Goal: Entertainment & Leisure: Consume media (video, audio)

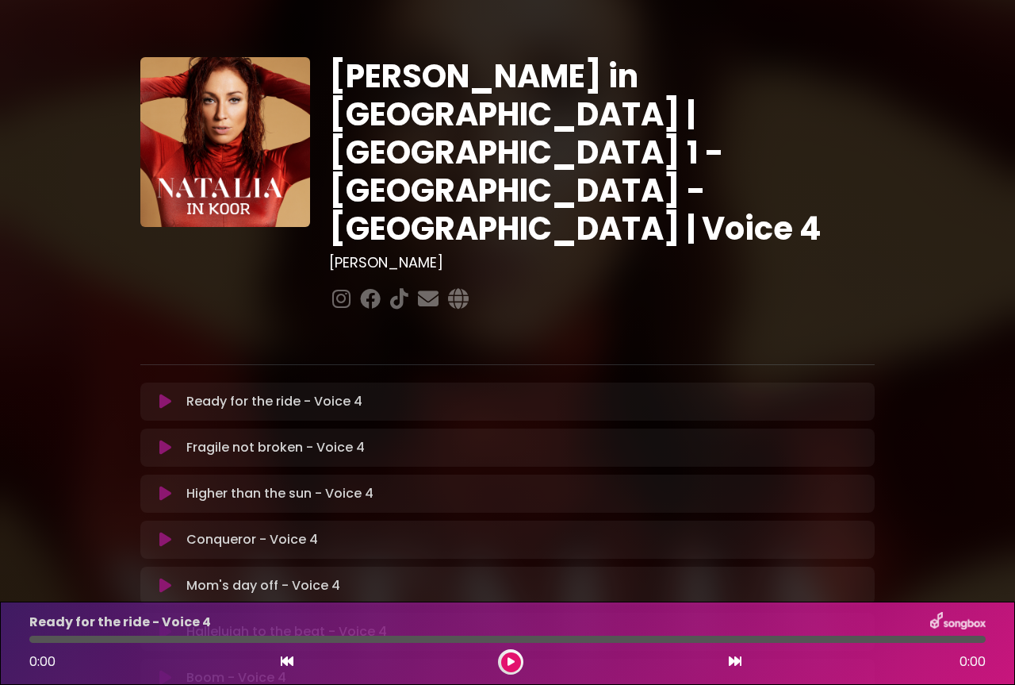
click at [164, 393] on icon at bounding box center [165, 401] width 12 height 16
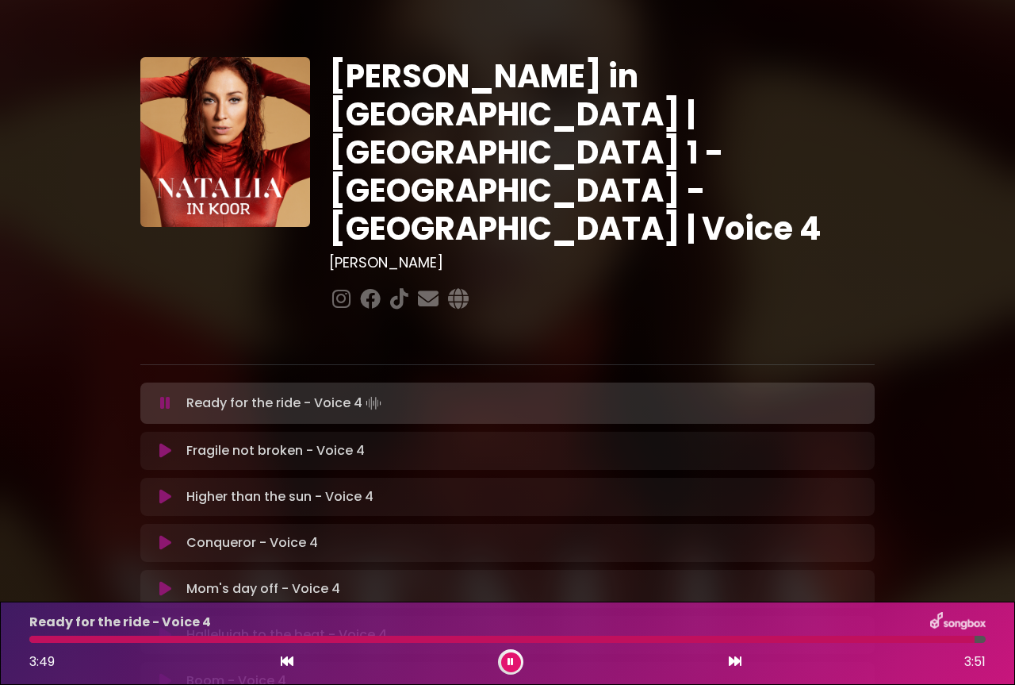
click at [513, 660] on icon at bounding box center [511, 662] width 6 height 10
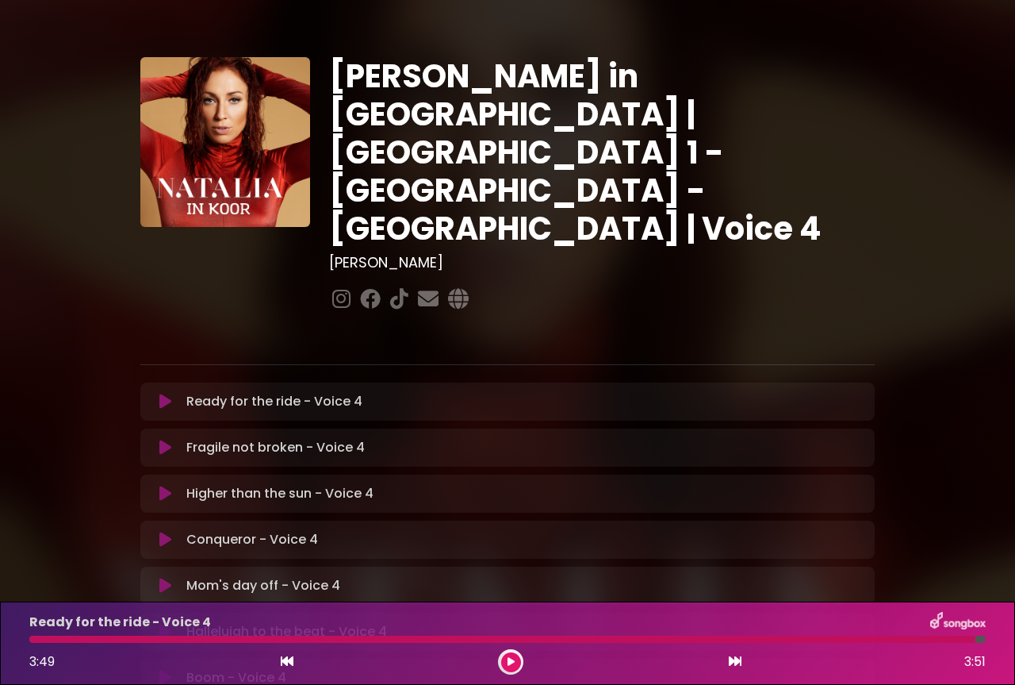
click at [166, 393] on icon at bounding box center [165, 401] width 12 height 16
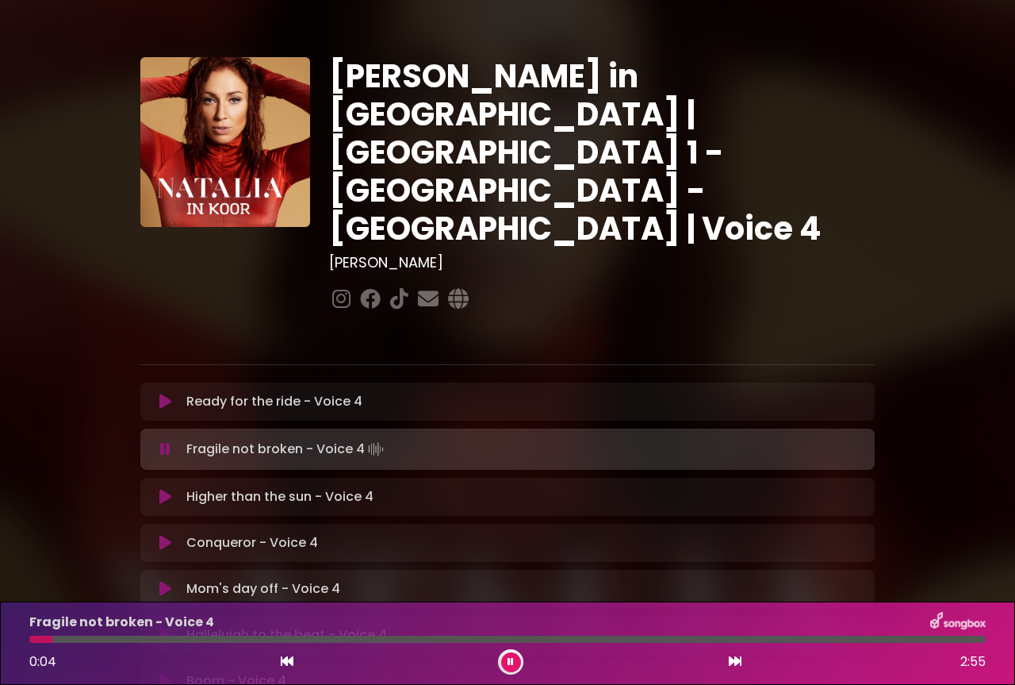
click at [166, 393] on icon at bounding box center [165, 401] width 12 height 16
click at [510, 662] on icon at bounding box center [511, 662] width 6 height 10
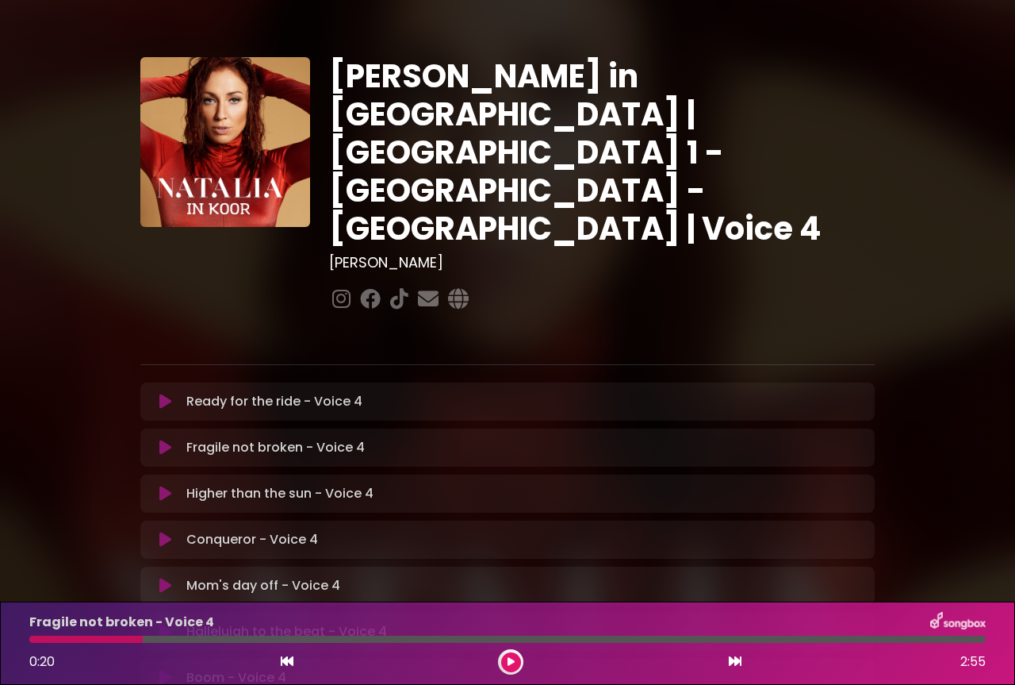
click at [159, 439] on icon at bounding box center [165, 447] width 12 height 16
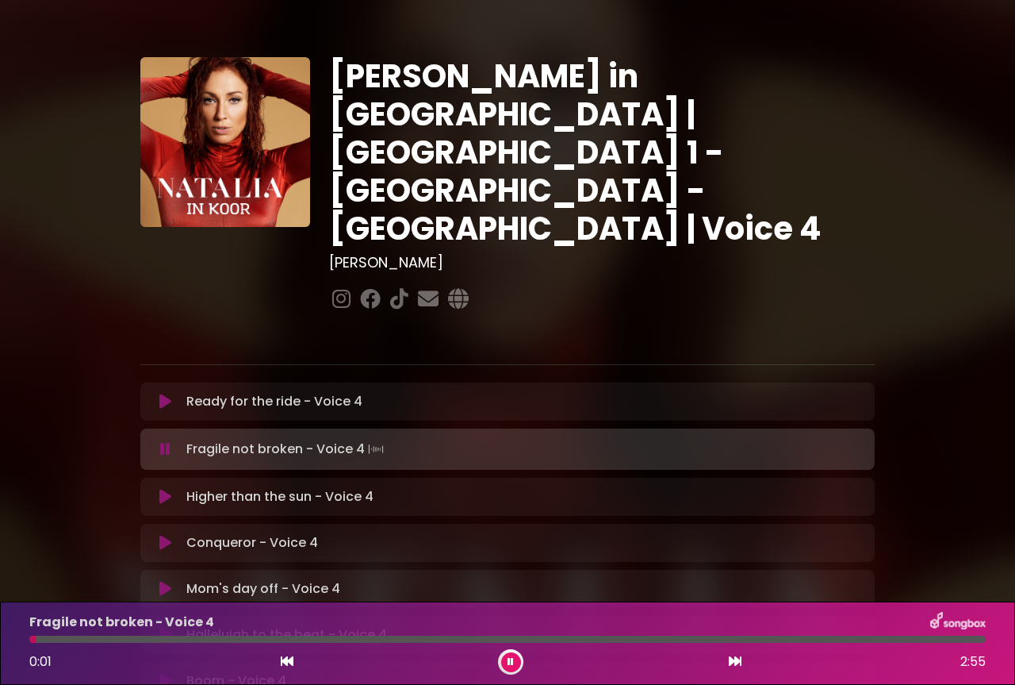
drag, startPoint x: 168, startPoint y: 639, endPoint x: 36, endPoint y: 642, distance: 132.5
click at [36, 642] on div "Fragile not broken - Voice 4 0:01 2:55" at bounding box center [508, 643] width 976 height 63
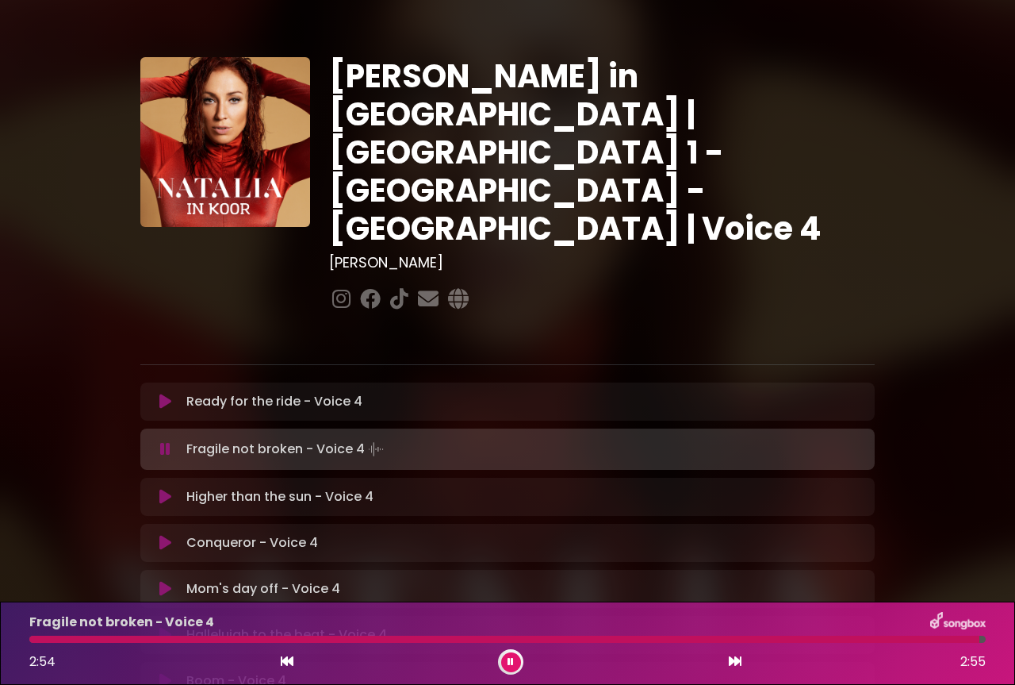
click at [161, 393] on icon at bounding box center [165, 401] width 12 height 16
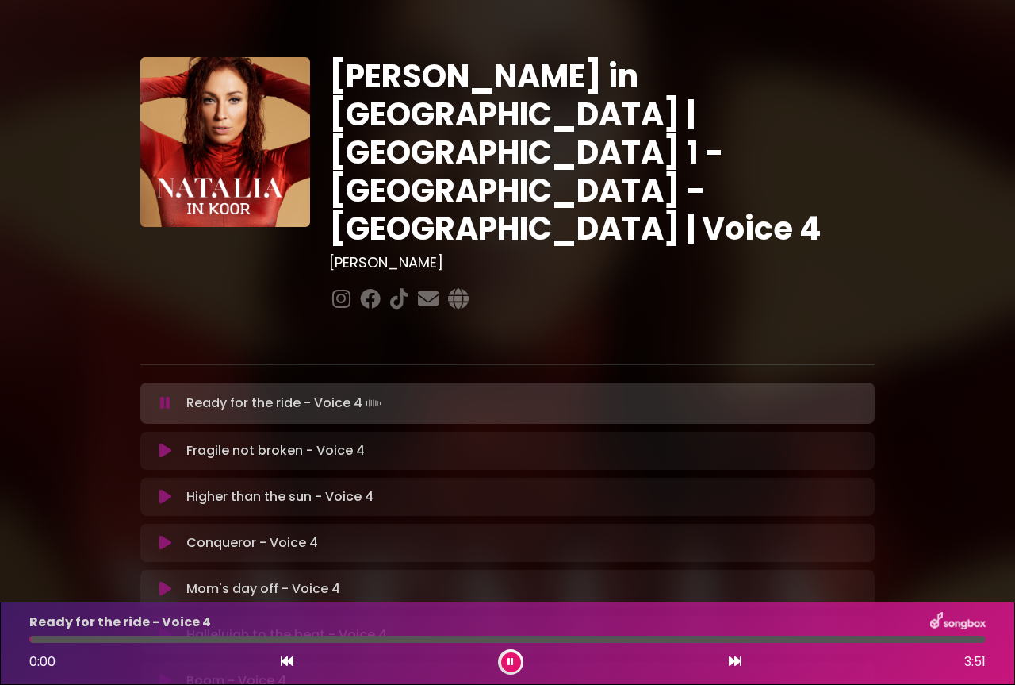
click at [163, 443] on icon at bounding box center [165, 451] width 12 height 16
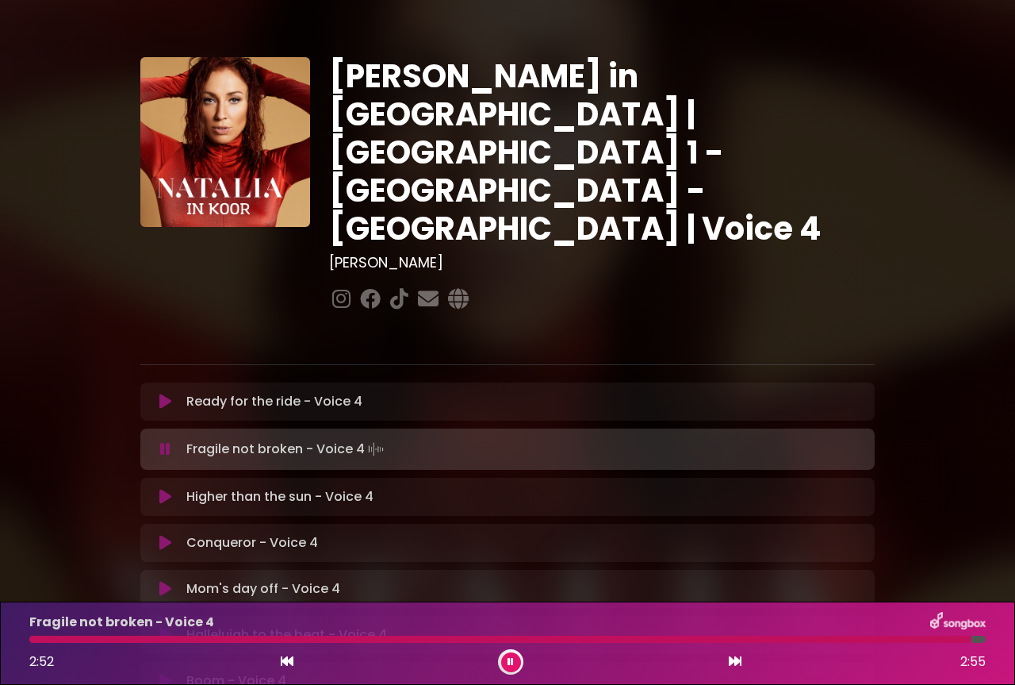
click at [513, 665] on icon at bounding box center [511, 662] width 6 height 10
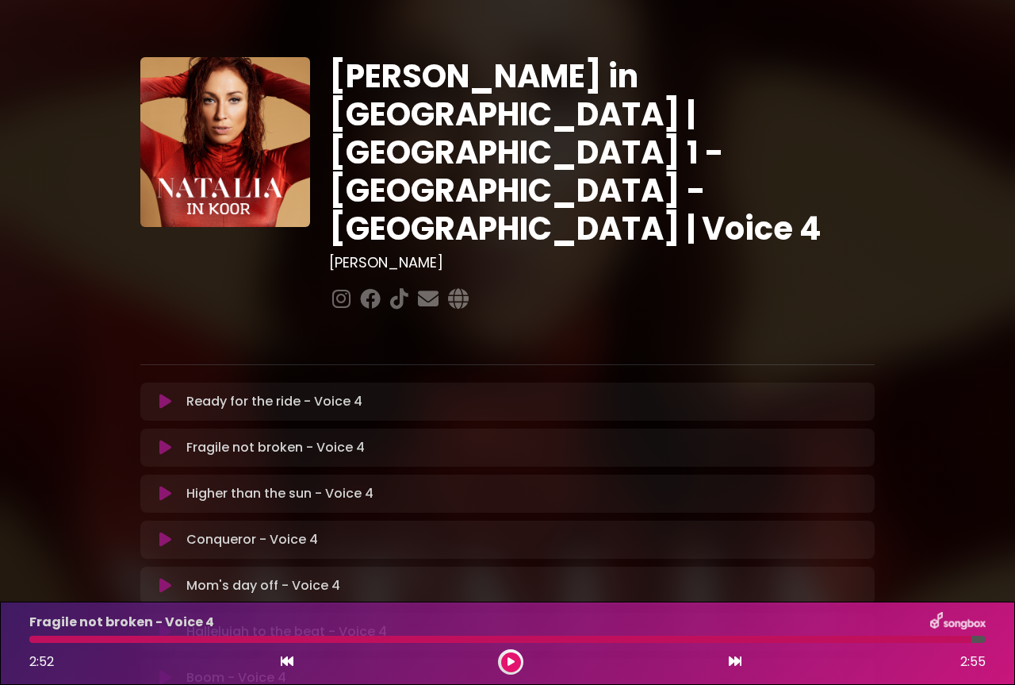
click at [162, 485] on icon at bounding box center [165, 493] width 12 height 16
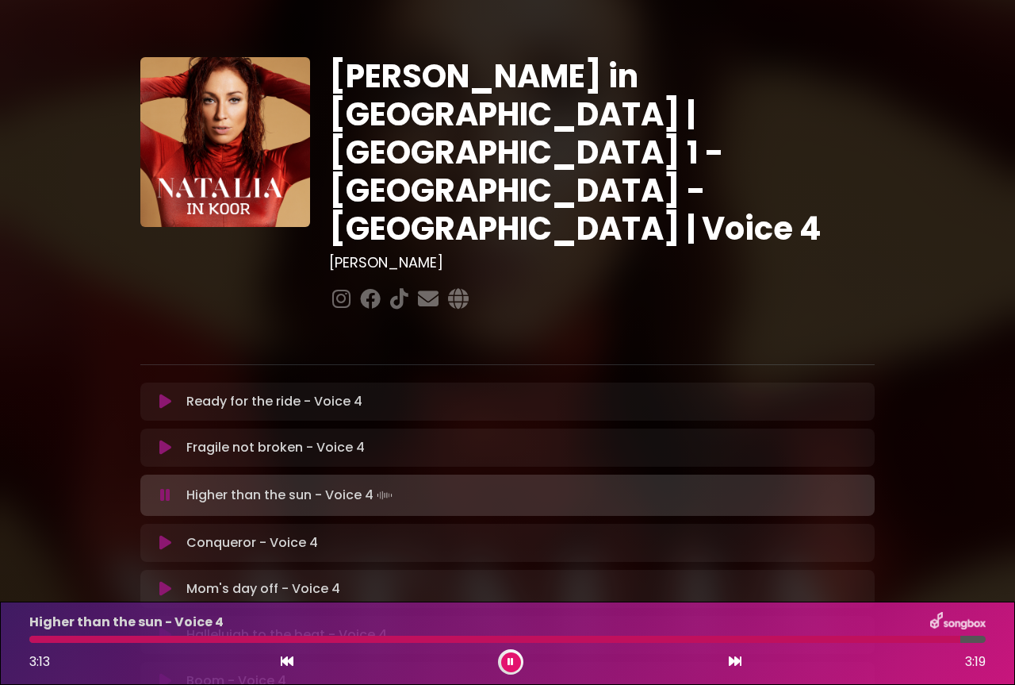
click at [164, 487] on icon at bounding box center [165, 495] width 10 height 16
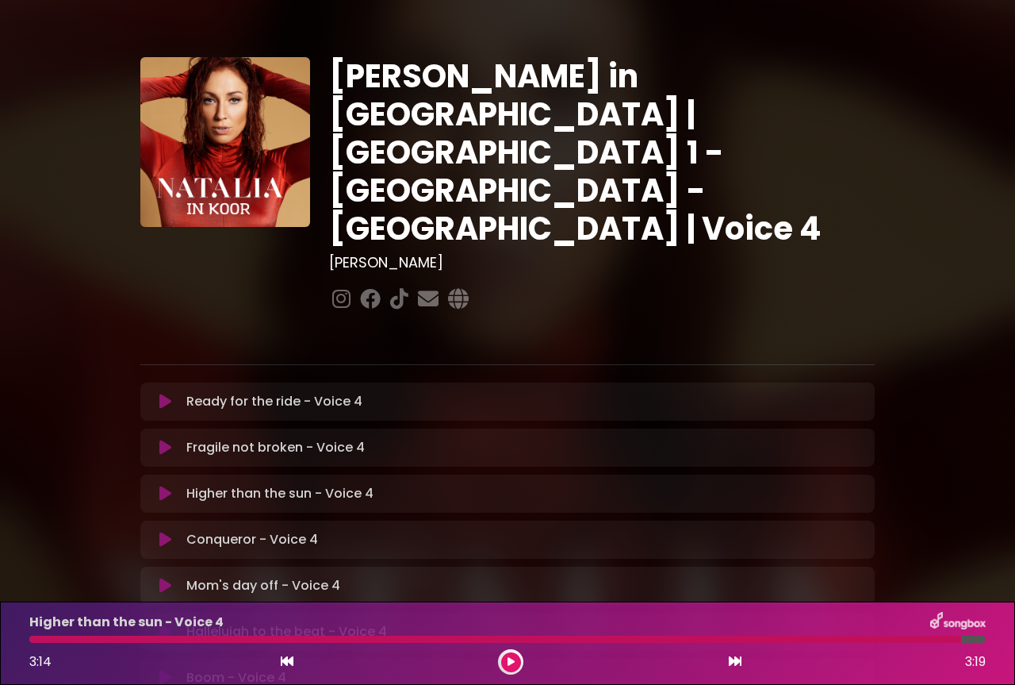
click at [164, 485] on icon at bounding box center [165, 493] width 12 height 16
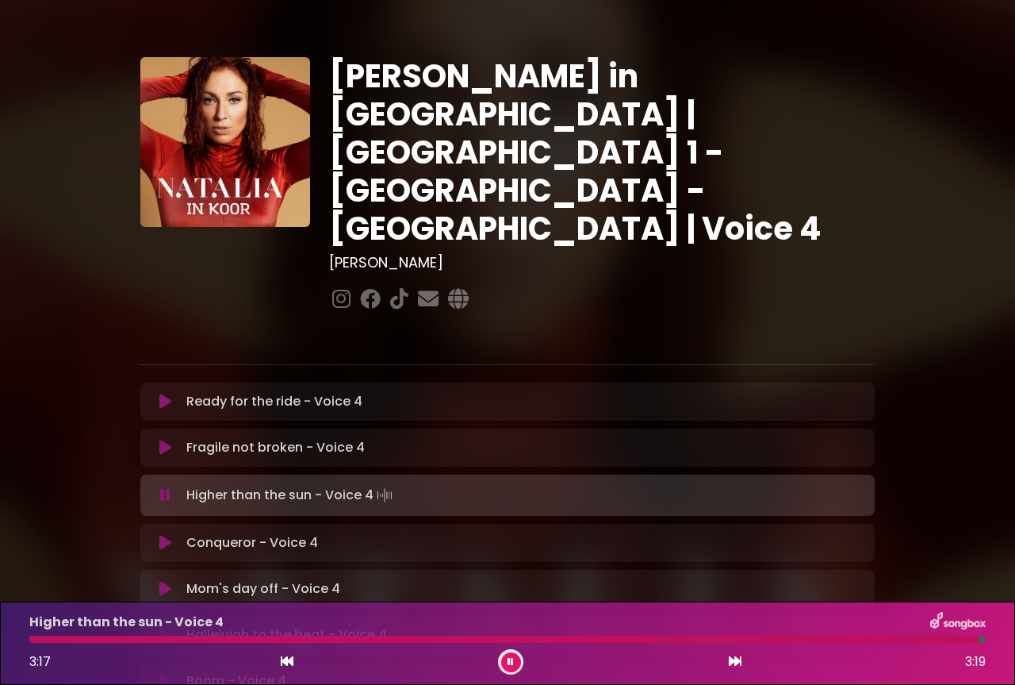
click at [165, 439] on icon at bounding box center [165, 447] width 12 height 16
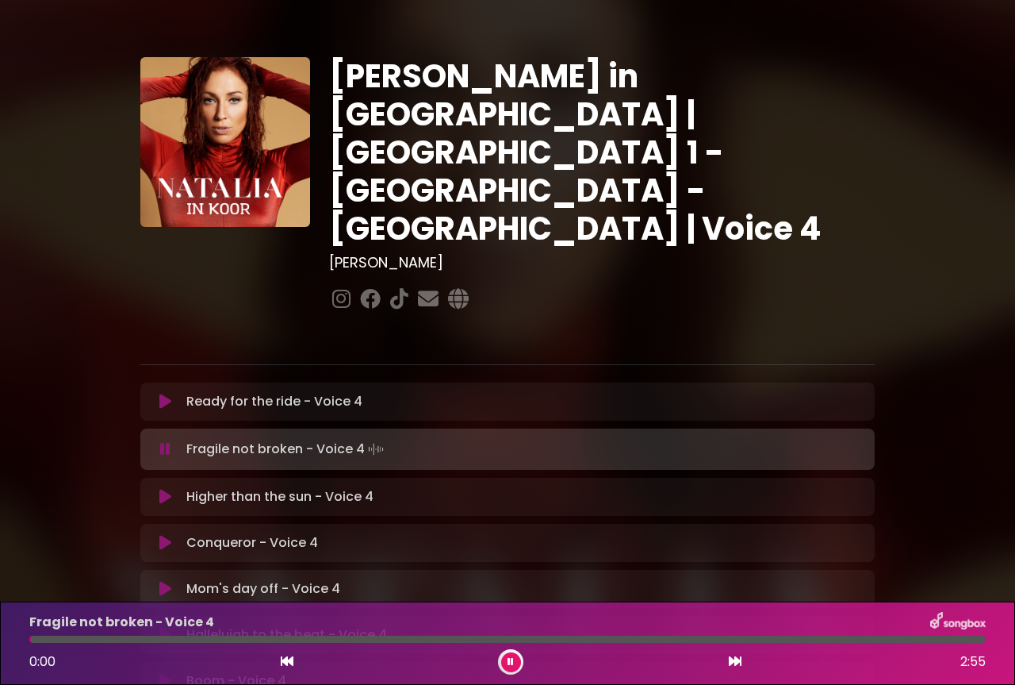
click at [162, 489] on icon at bounding box center [165, 497] width 12 height 16
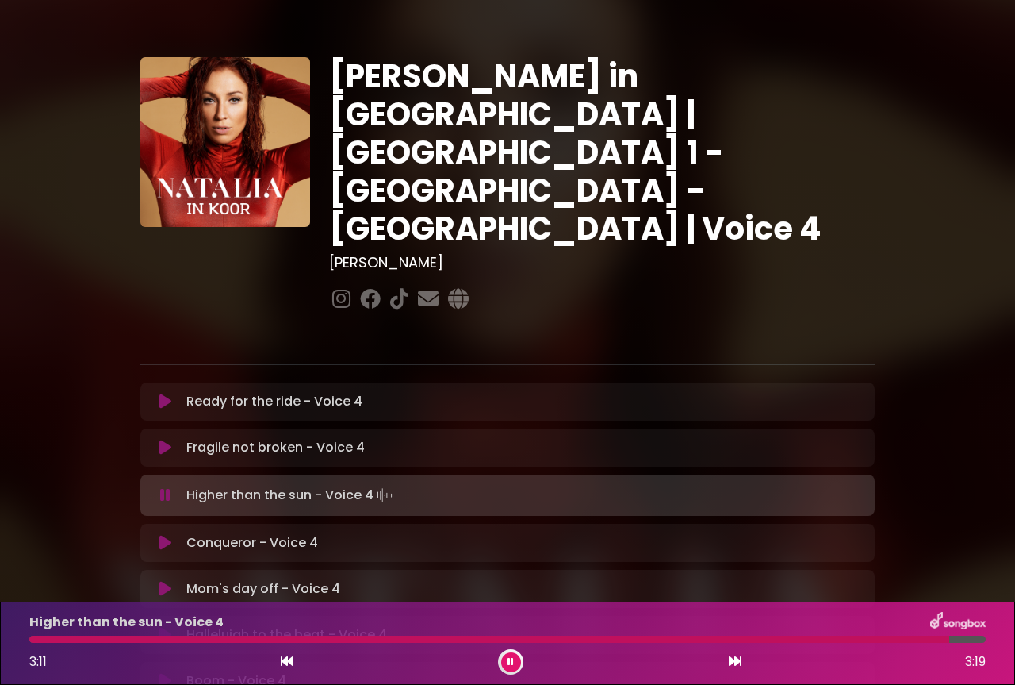
click at [515, 658] on button at bounding box center [511, 662] width 20 height 20
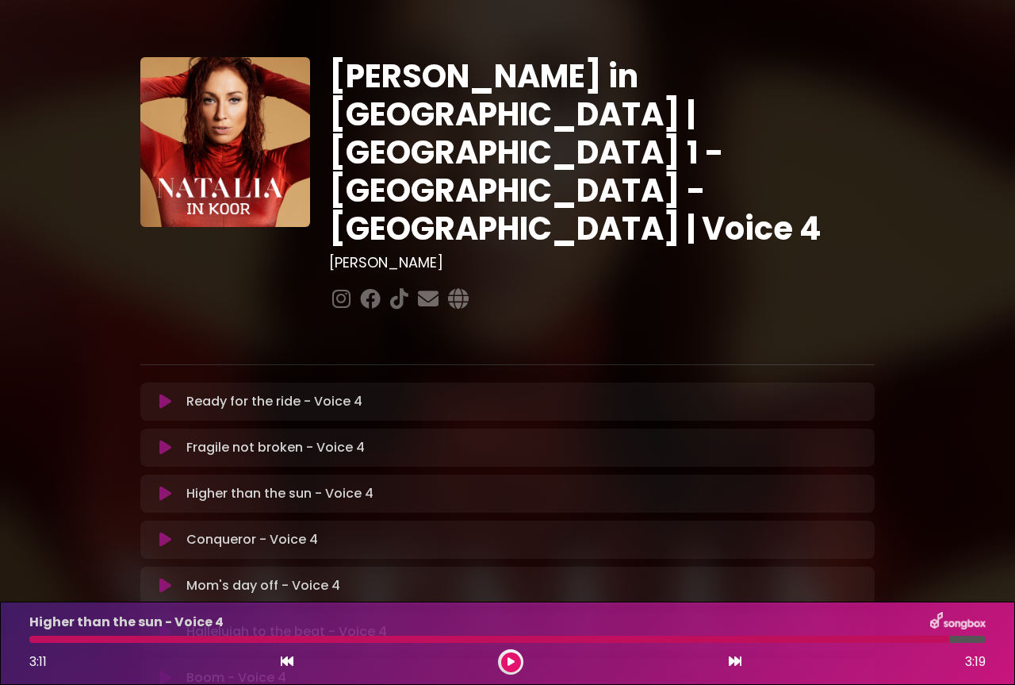
click at [168, 531] on icon at bounding box center [165, 539] width 12 height 16
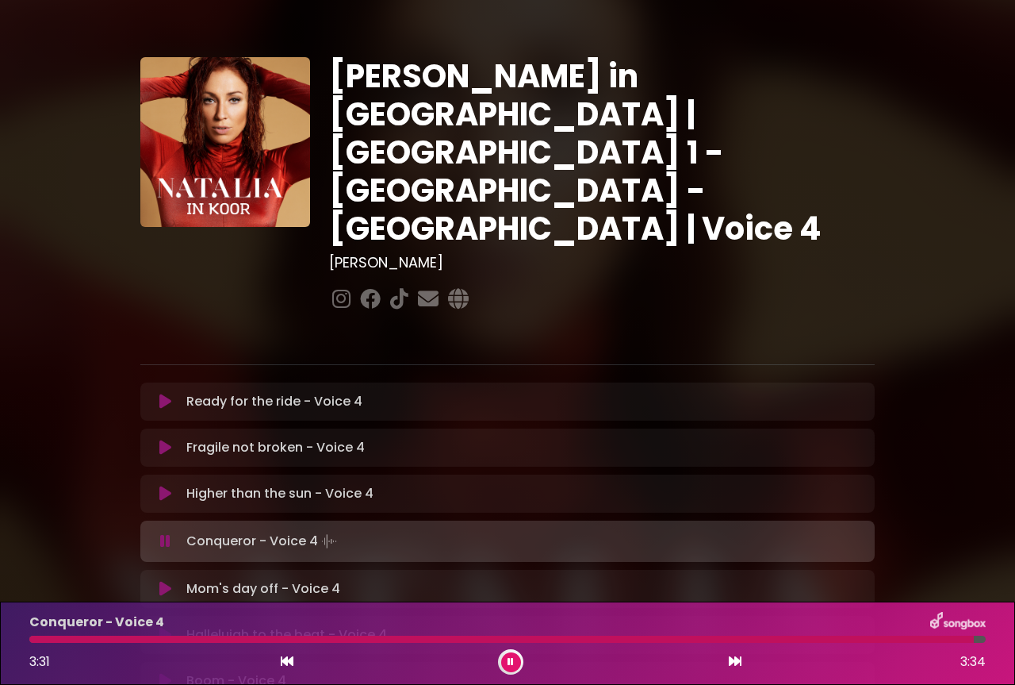
click at [510, 660] on icon at bounding box center [511, 662] width 6 height 10
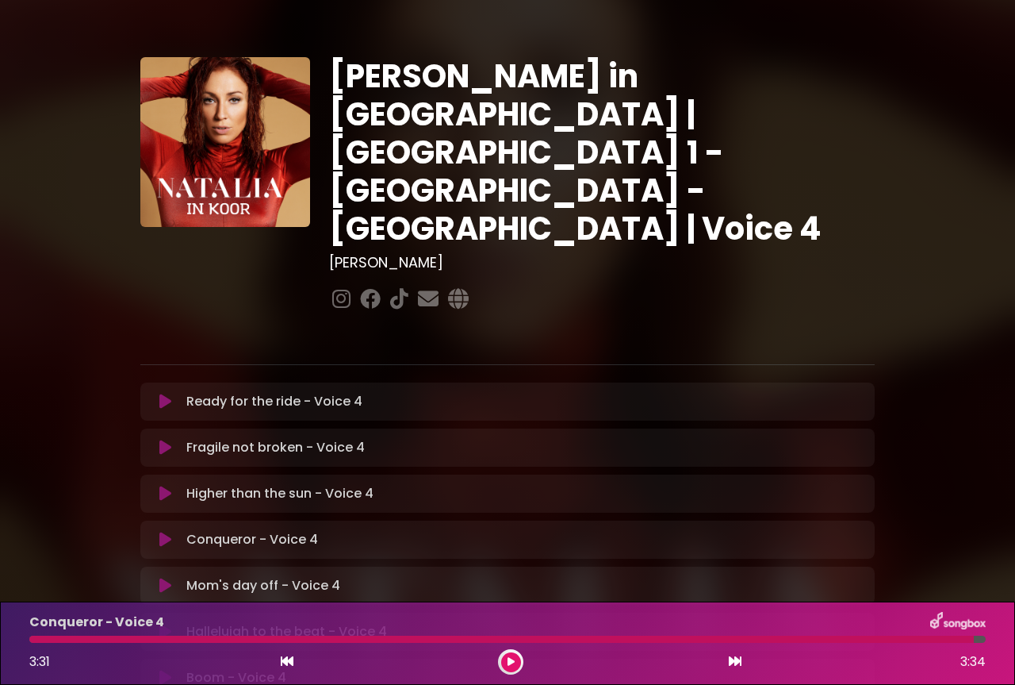
click at [165, 531] on icon at bounding box center [165, 539] width 12 height 16
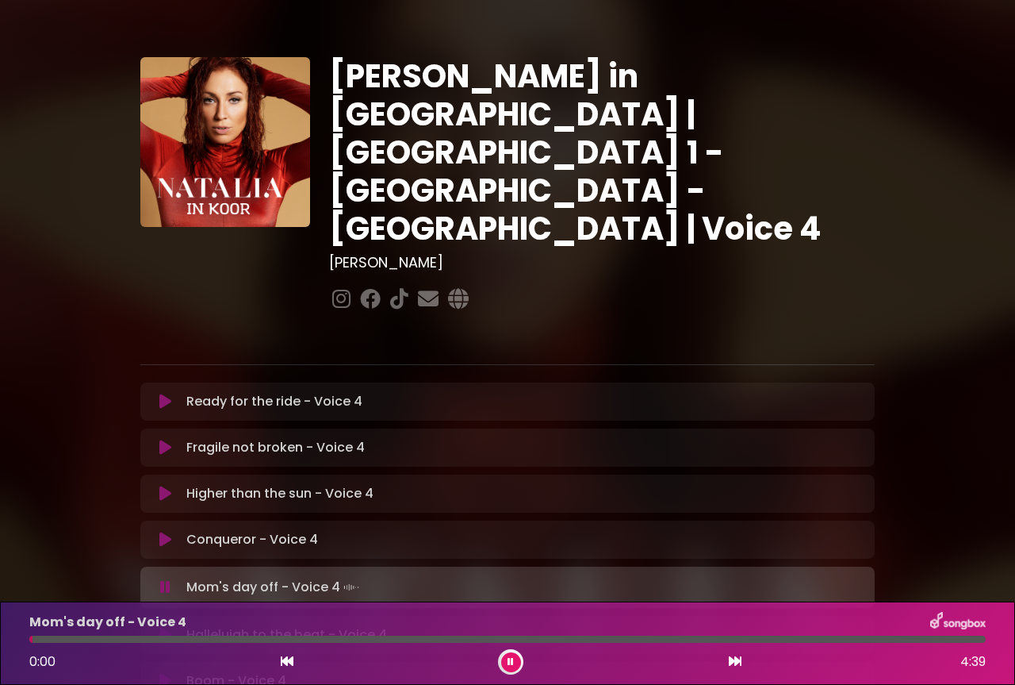
click at [161, 531] on icon at bounding box center [165, 539] width 12 height 16
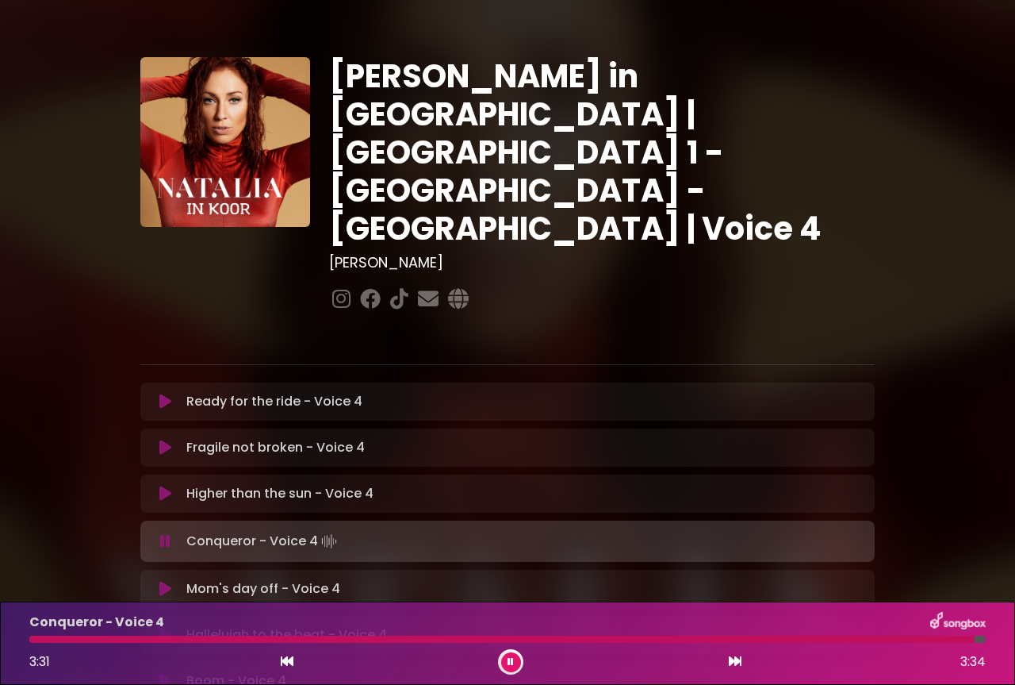
click at [516, 662] on button at bounding box center [511, 662] width 20 height 20
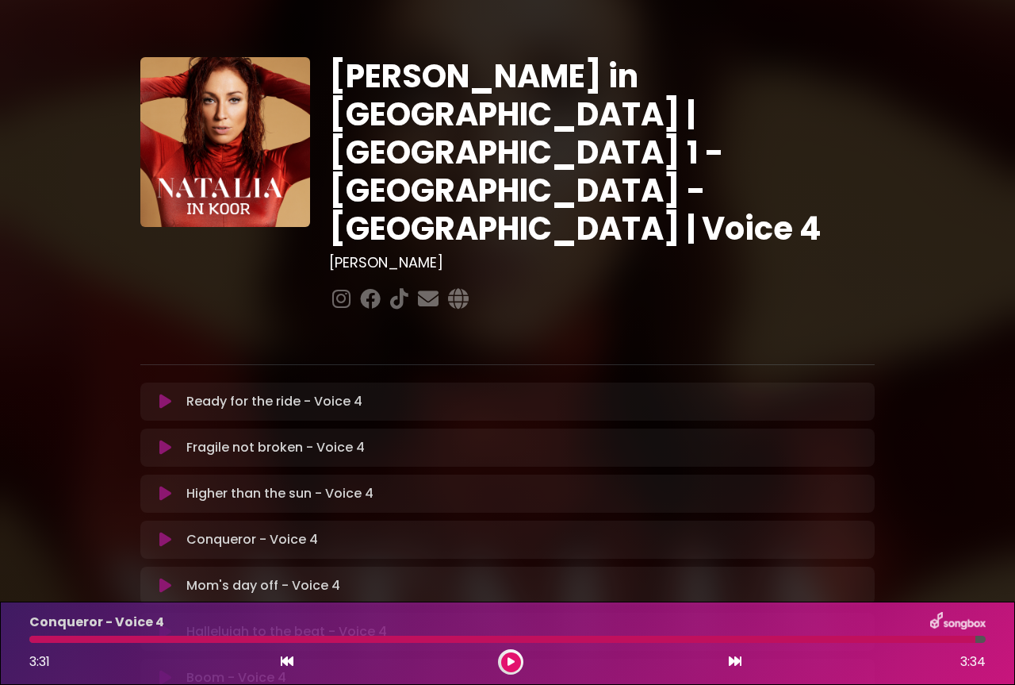
click at [167, 577] on icon at bounding box center [165, 585] width 12 height 16
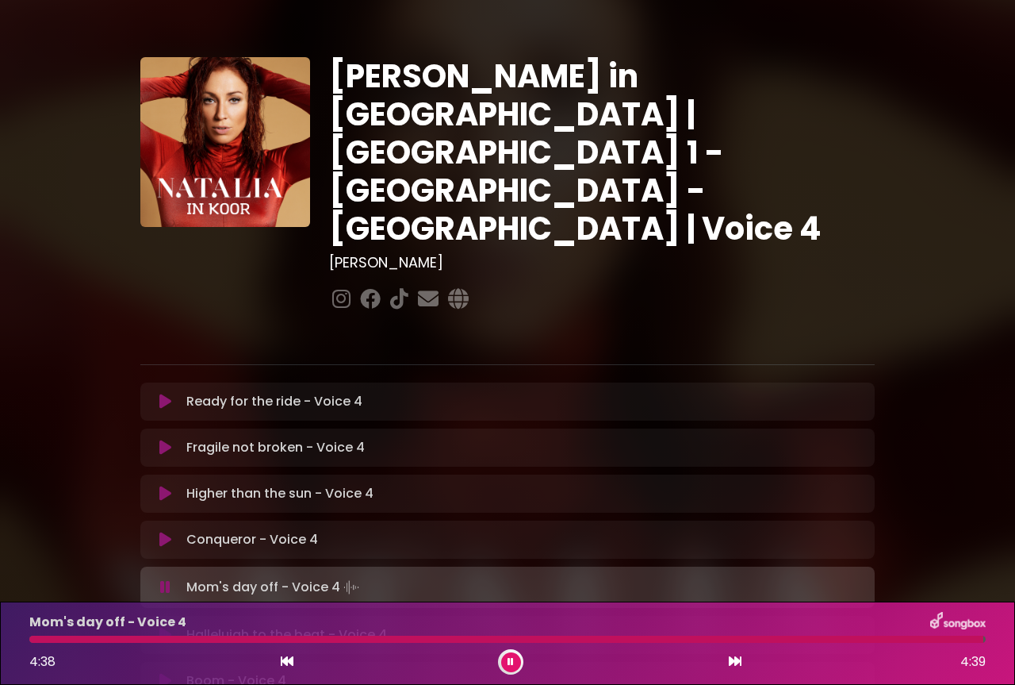
click at [513, 659] on icon at bounding box center [511, 662] width 6 height 10
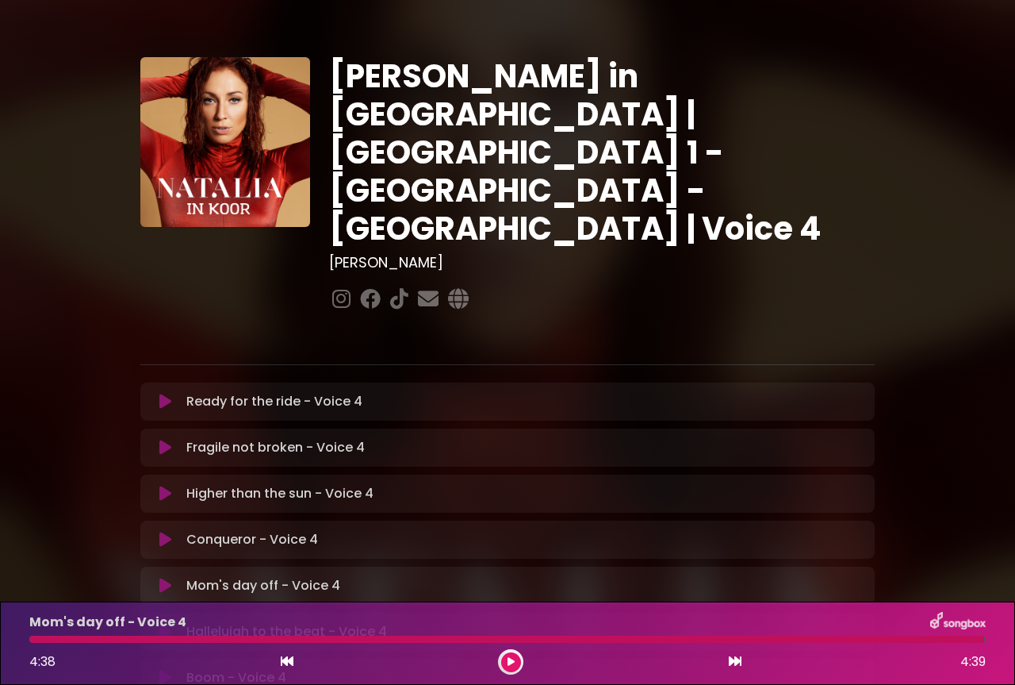
click at [159, 623] on icon at bounding box center [165, 631] width 12 height 16
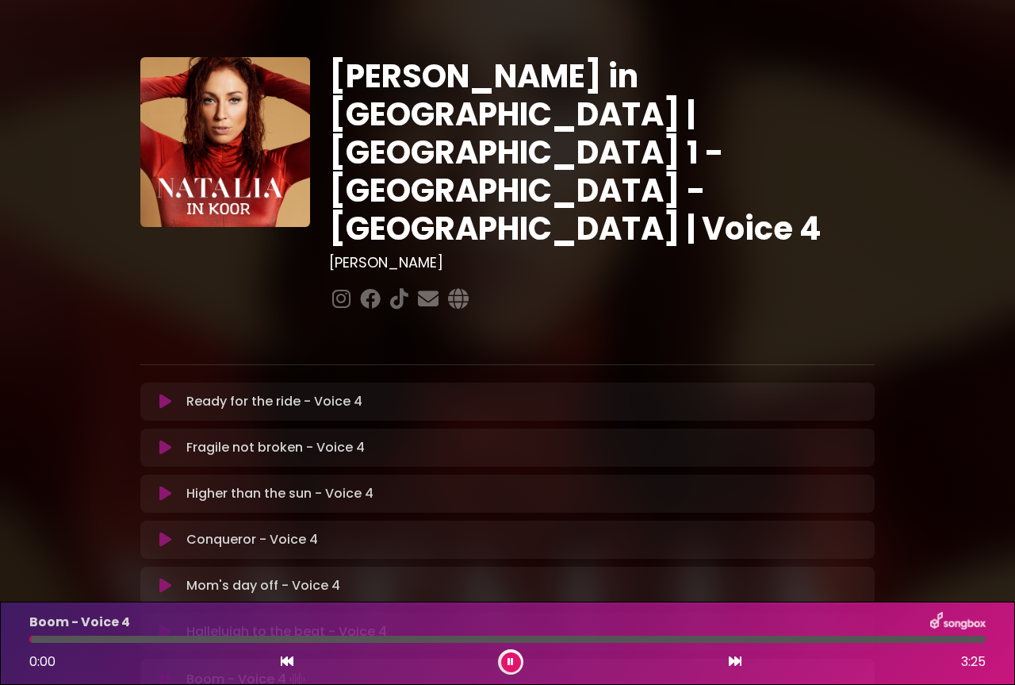
click at [164, 623] on icon at bounding box center [165, 631] width 12 height 16
click at [511, 661] on icon at bounding box center [511, 662] width 6 height 10
click at [512, 664] on icon at bounding box center [511, 662] width 7 height 10
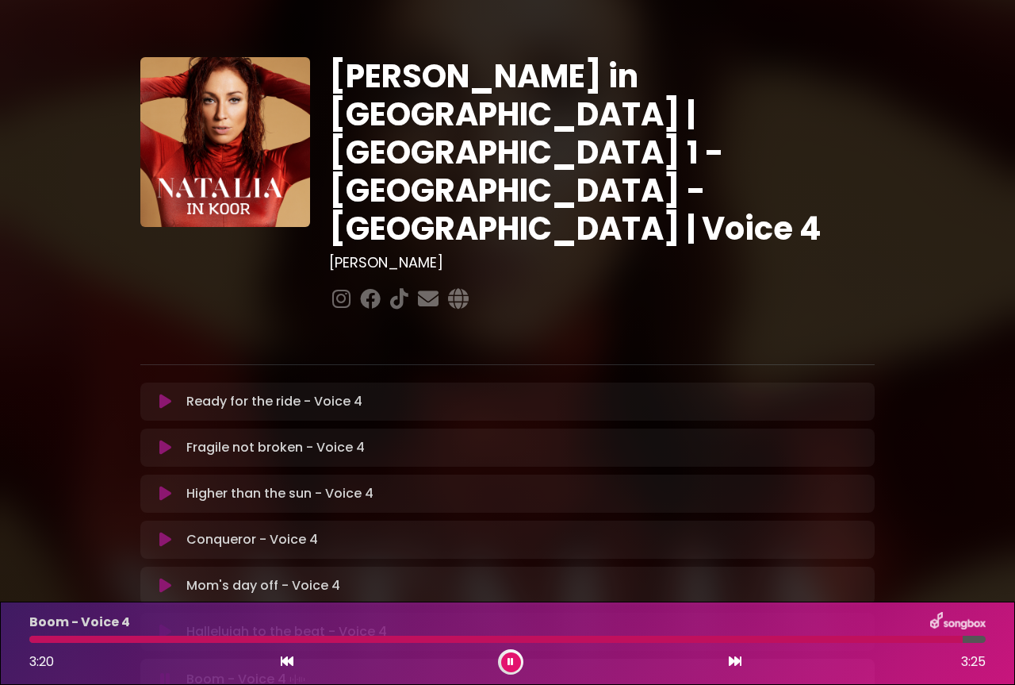
click at [167, 623] on icon at bounding box center [165, 631] width 12 height 16
click at [163, 669] on icon at bounding box center [165, 677] width 12 height 16
drag, startPoint x: 495, startPoint y: 637, endPoint x: 297, endPoint y: 642, distance: 198.4
click at [297, 642] on div at bounding box center [264, 638] width 471 height 7
drag, startPoint x: 714, startPoint y: 637, endPoint x: 677, endPoint y: 642, distance: 36.8
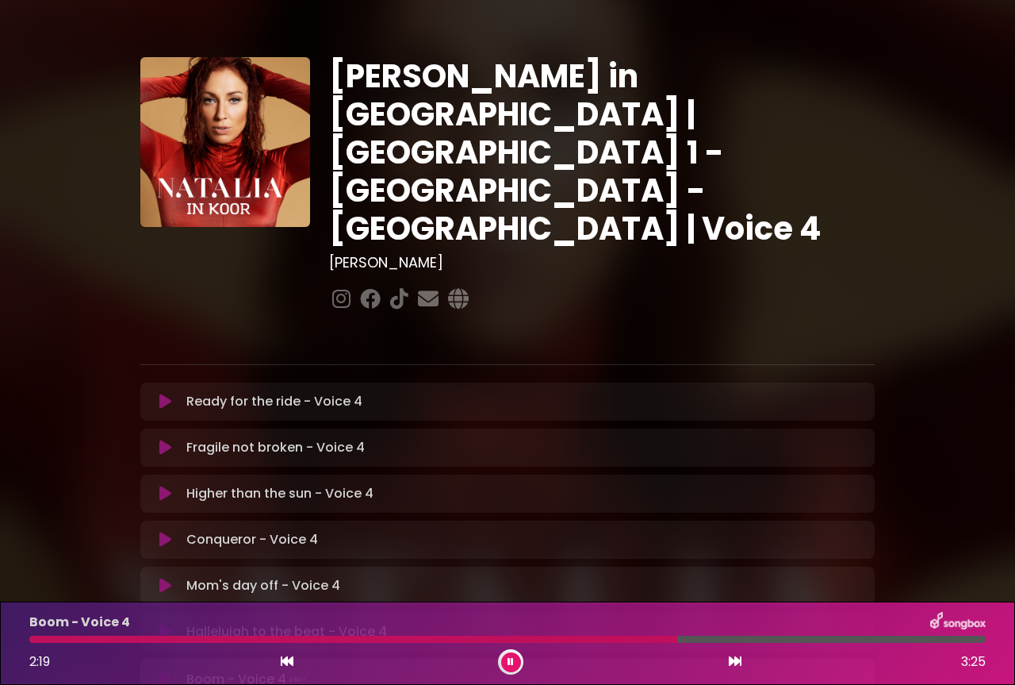
click at [677, 642] on div at bounding box center [353, 638] width 648 height 7
click at [283, 664] on icon at bounding box center [287, 660] width 13 height 13
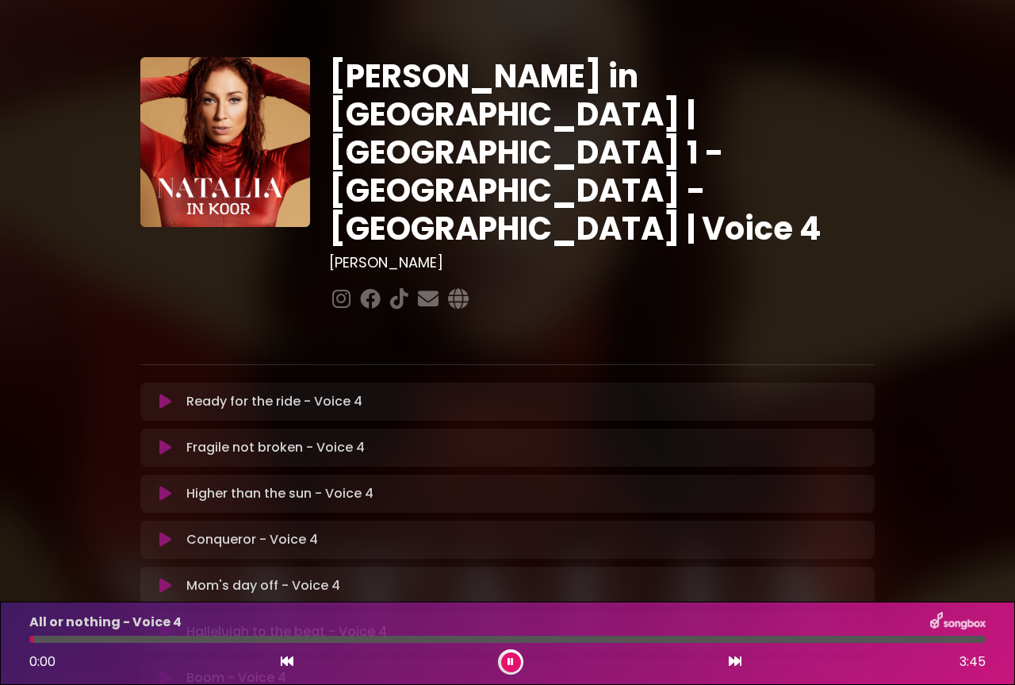
click at [283, 664] on icon at bounding box center [287, 660] width 13 height 13
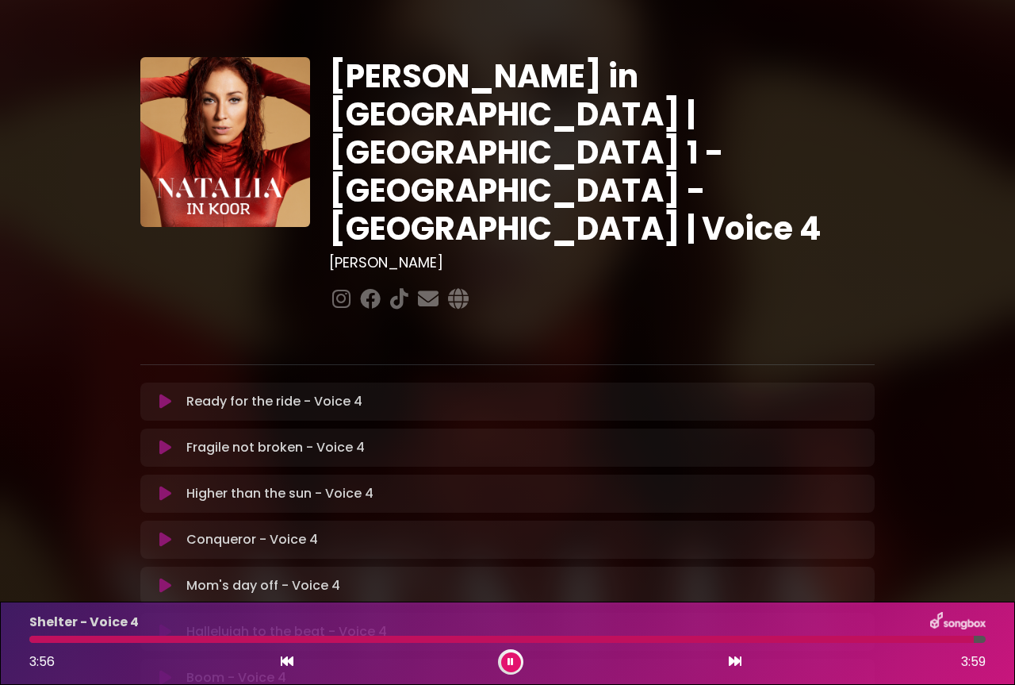
click at [511, 661] on icon at bounding box center [511, 662] width 6 height 10
click at [733, 659] on icon at bounding box center [735, 660] width 13 height 13
click at [295, 670] on div "3:45 3:45" at bounding box center [508, 661] width 976 height 25
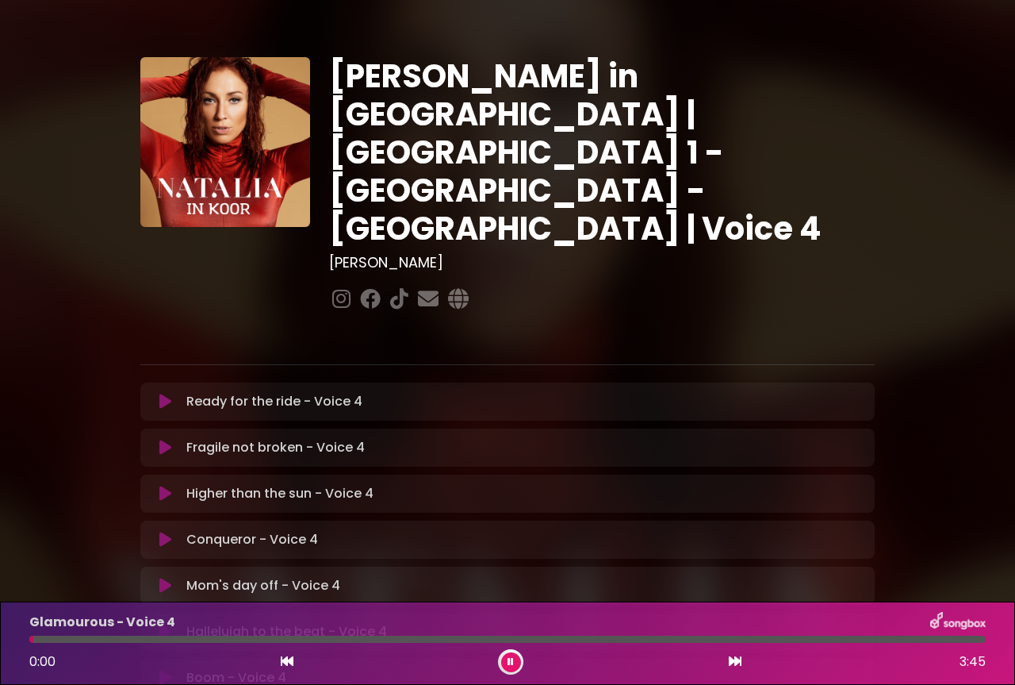
click at [282, 663] on icon at bounding box center [287, 660] width 13 height 13
click at [517, 671] on div at bounding box center [510, 661] width 25 height 25
click at [510, 656] on icon at bounding box center [510, 661] width 11 height 11
click at [512, 657] on icon at bounding box center [511, 662] width 7 height 10
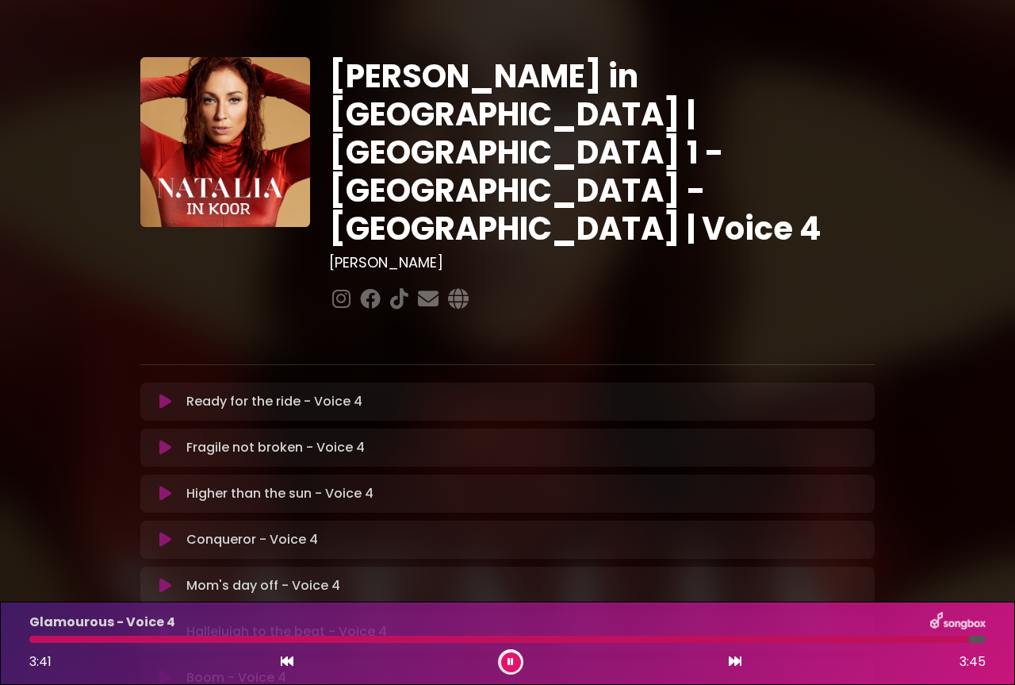
click at [286, 656] on icon at bounding box center [287, 660] width 13 height 13
click at [732, 665] on icon at bounding box center [735, 660] width 13 height 13
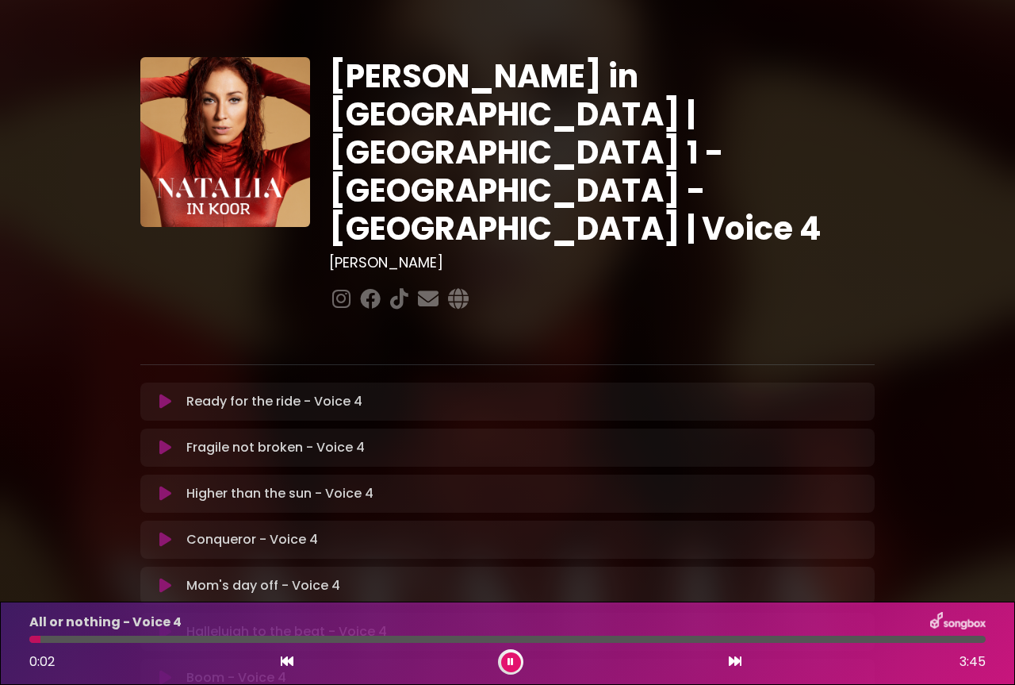
click at [738, 662] on icon at bounding box center [735, 660] width 13 height 13
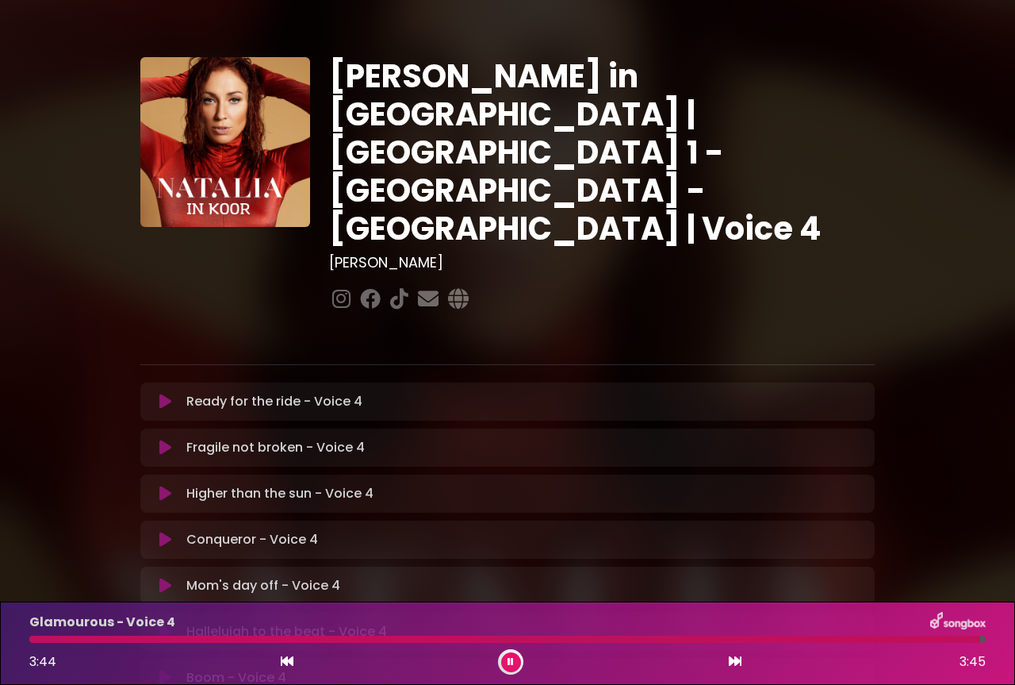
click at [512, 659] on icon at bounding box center [511, 662] width 6 height 10
click at [735, 666] on icon at bounding box center [735, 660] width 13 height 13
click at [286, 663] on icon at bounding box center [287, 660] width 13 height 13
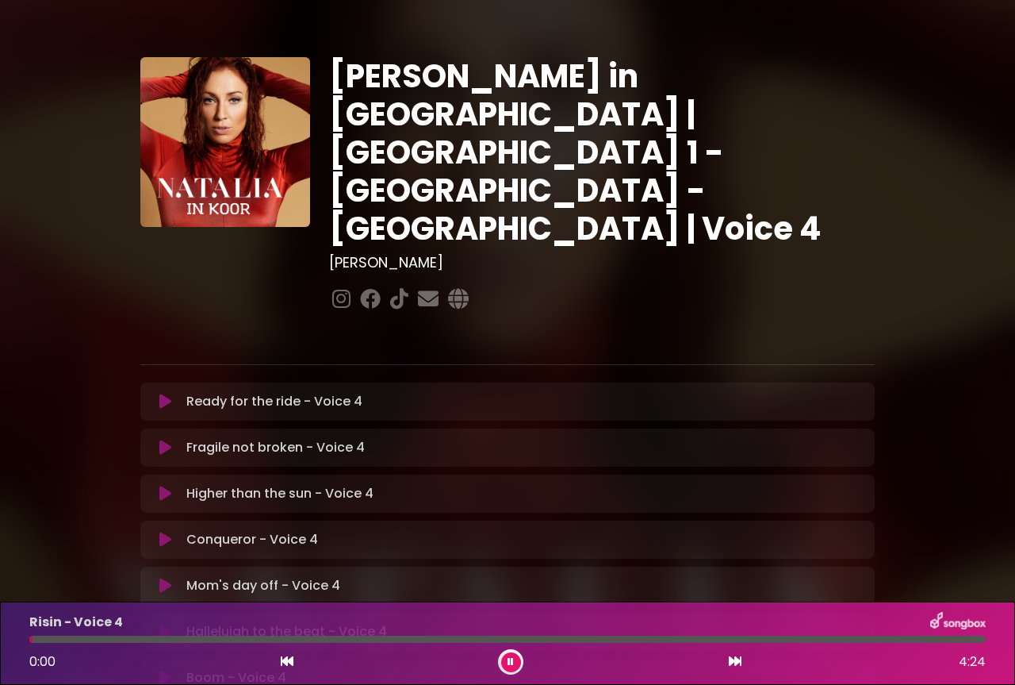
click at [286, 663] on icon at bounding box center [287, 660] width 13 height 13
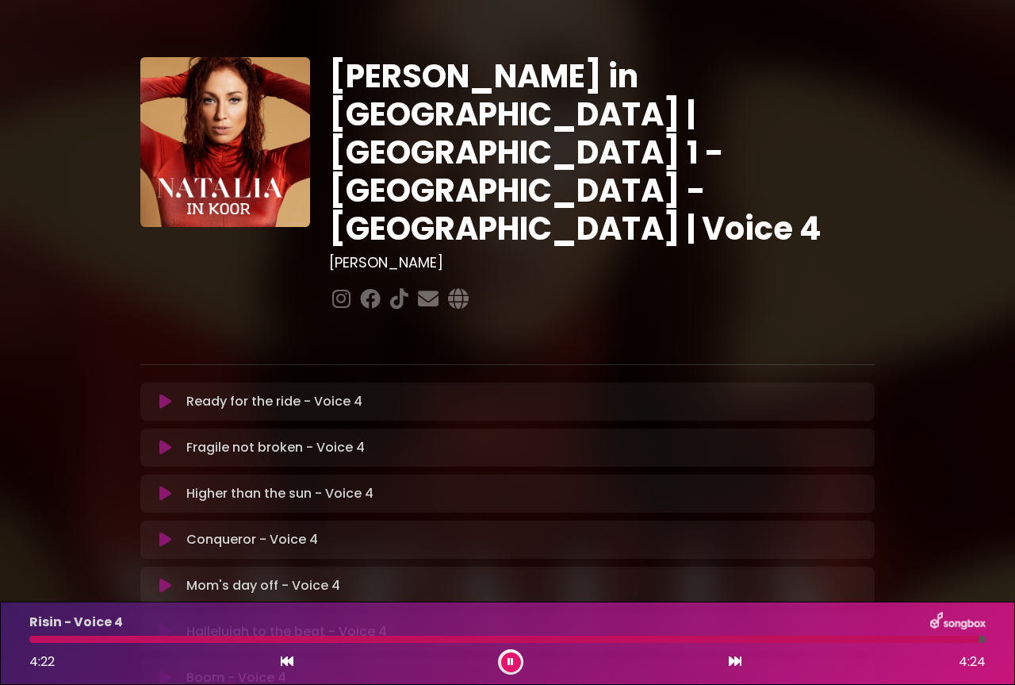
click at [288, 663] on icon at bounding box center [287, 660] width 13 height 13
click at [735, 664] on icon at bounding box center [735, 660] width 13 height 13
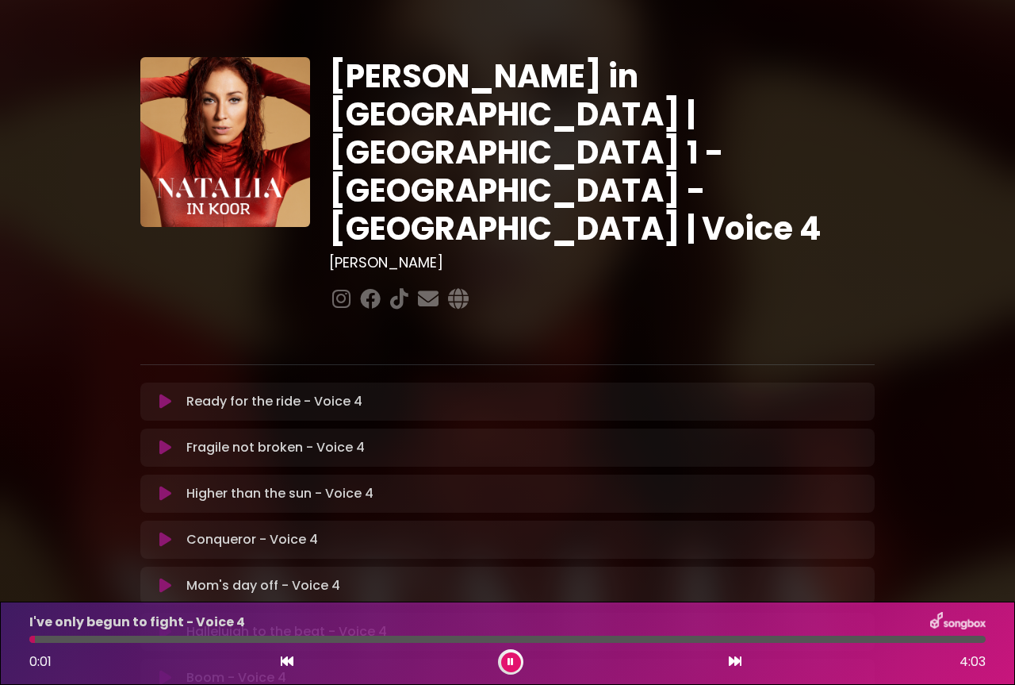
click at [735, 664] on icon at bounding box center [735, 660] width 13 height 13
